Goal: Find specific page/section: Find specific page/section

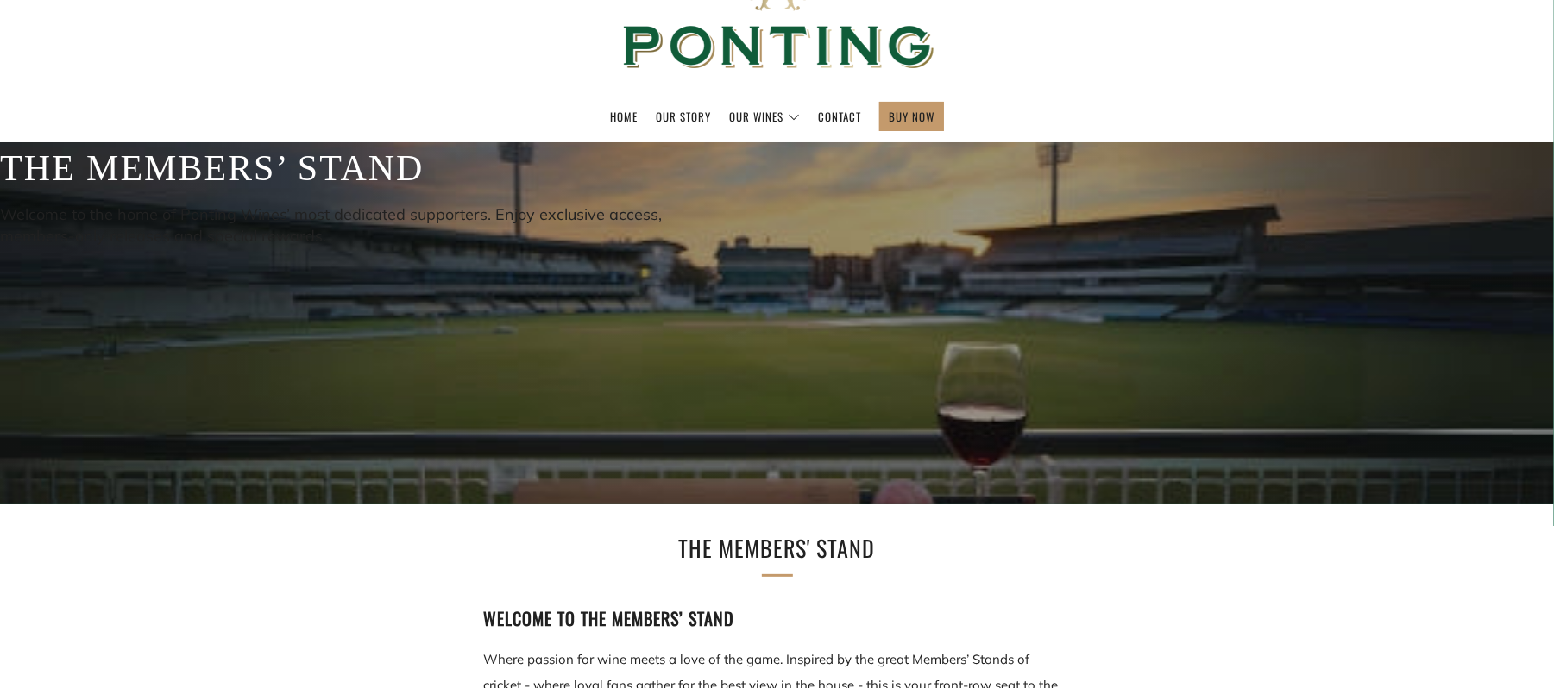
scroll to position [138, 0]
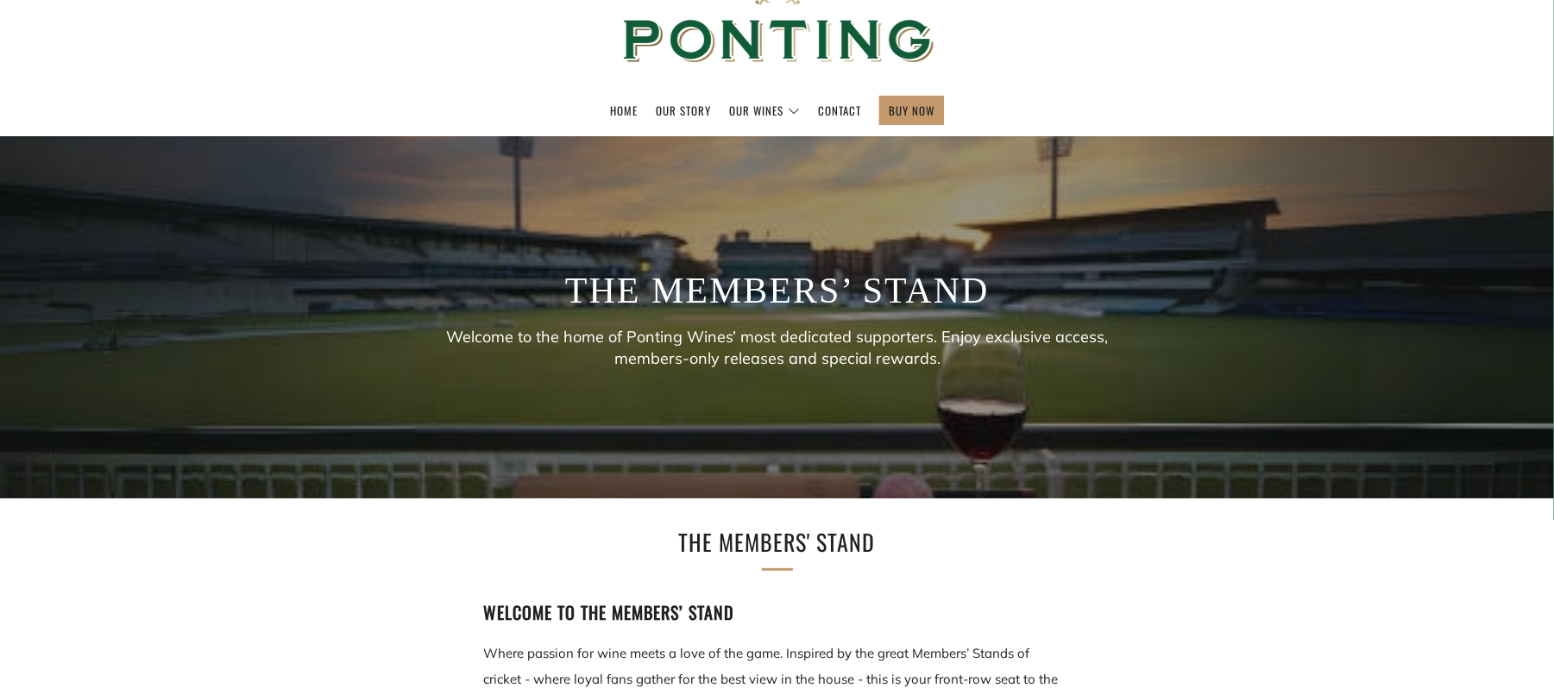
scroll to position [184, 0]
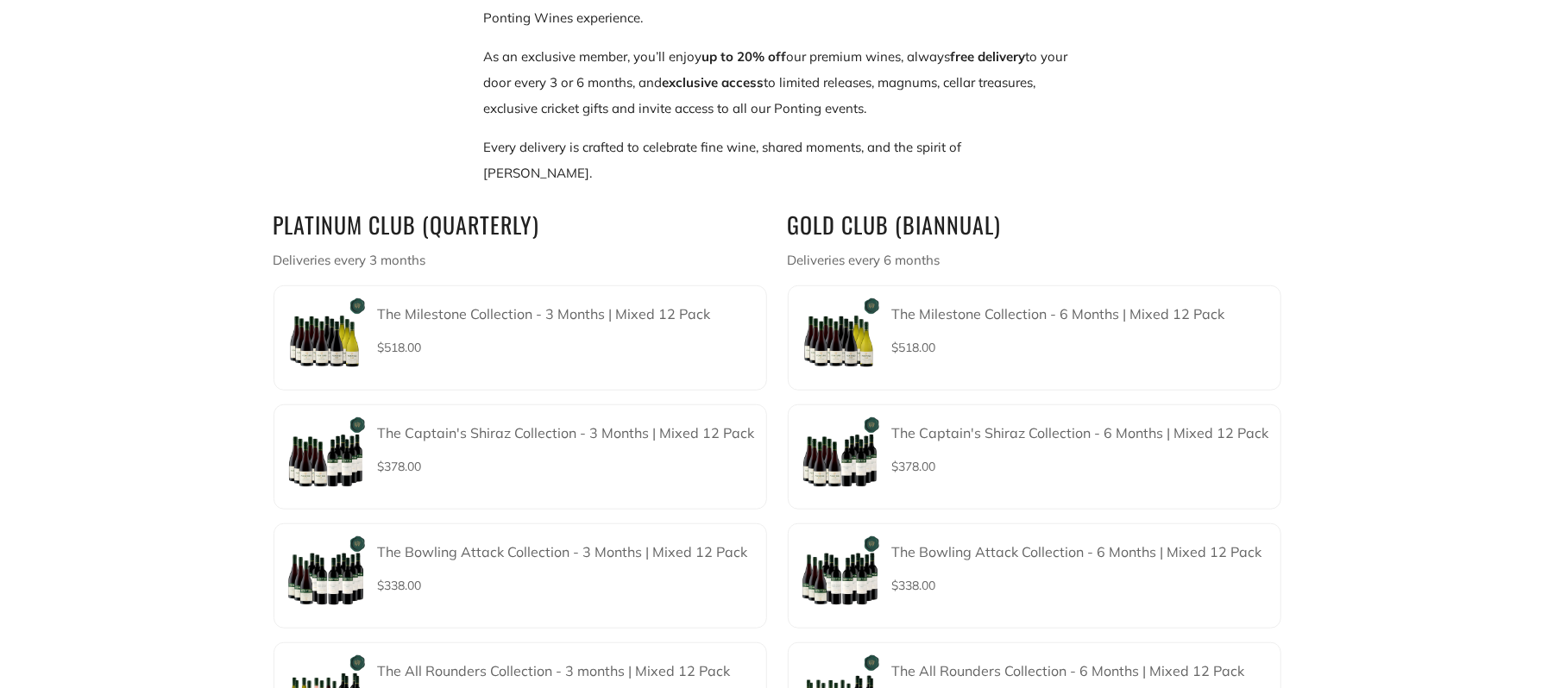
scroll to position [828, 0]
